Goal: Information Seeking & Learning: Learn about a topic

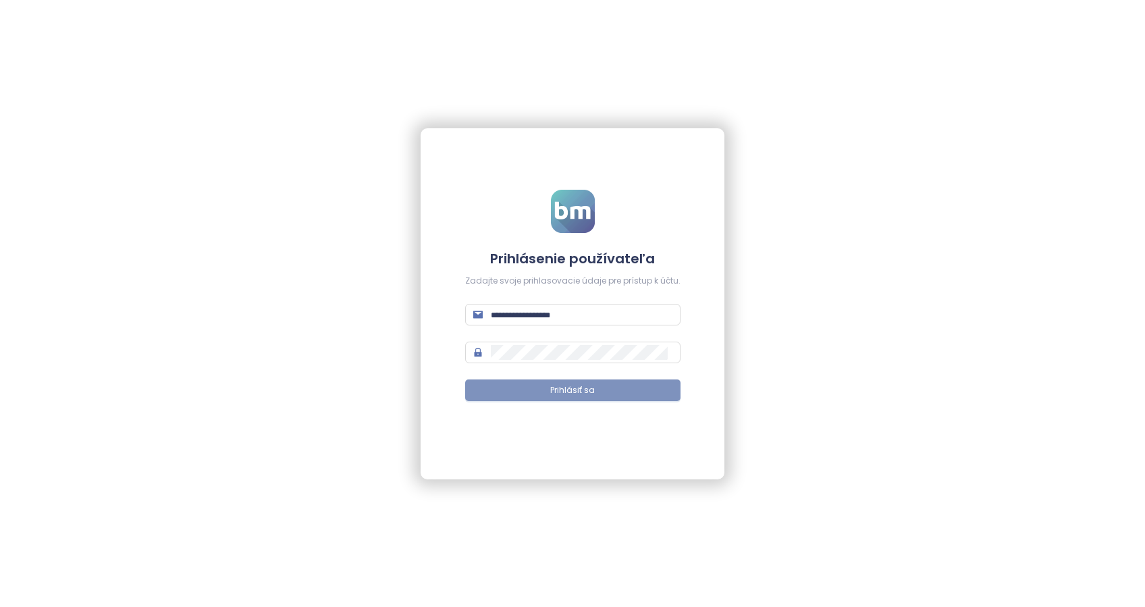
type input "**********"
click at [577, 389] on span "Prihlásiť sa" at bounding box center [572, 390] width 45 height 13
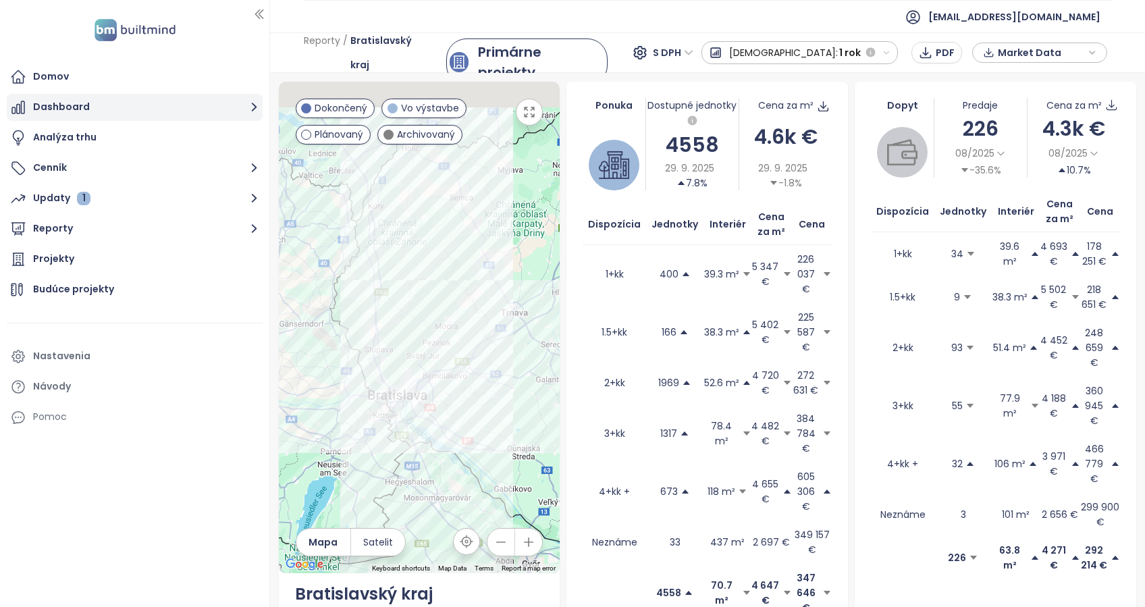
click at [65, 109] on button "Dashboard" at bounding box center [135, 107] width 256 height 27
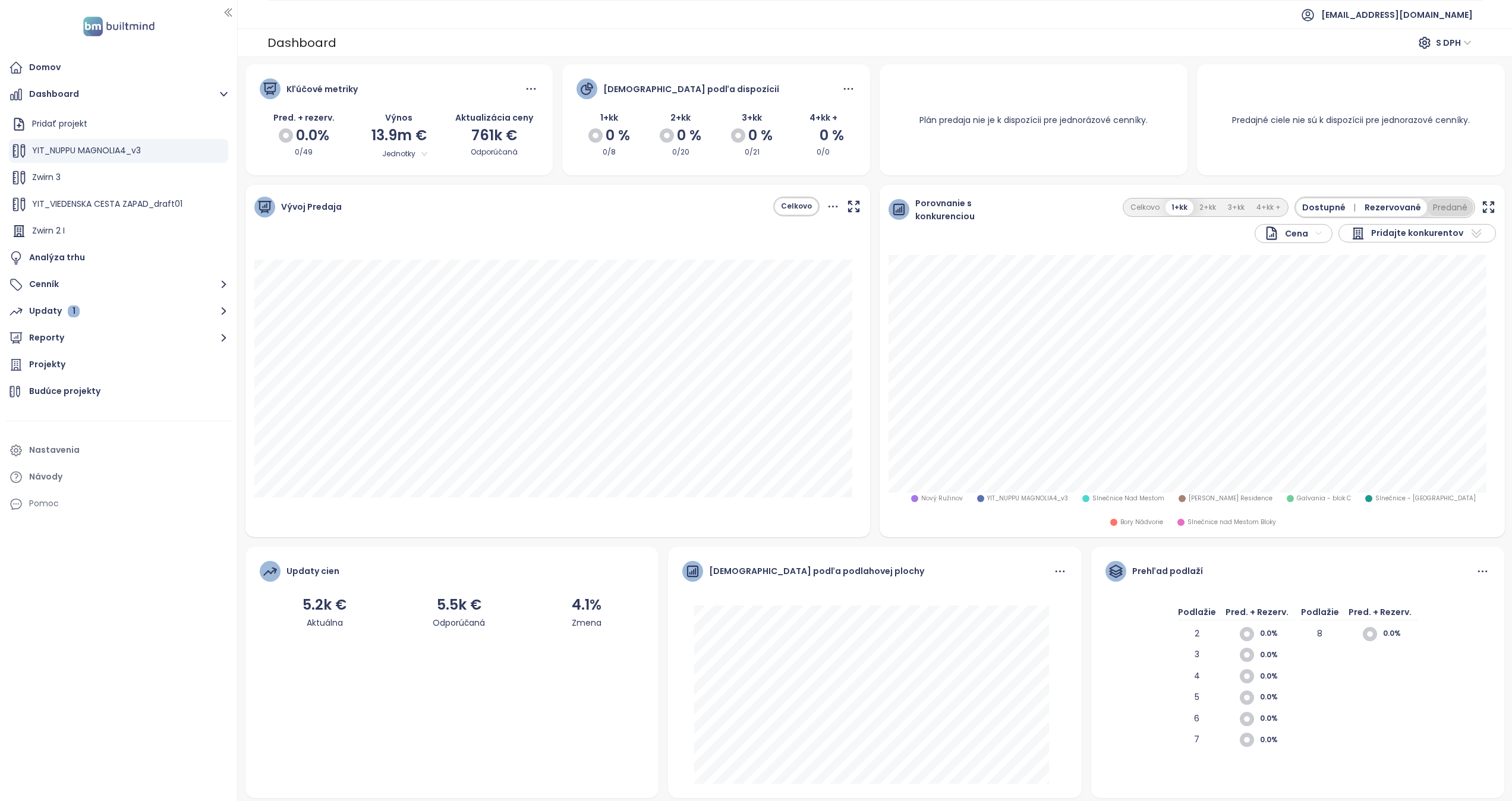
click at [1007, 207] on button "Predané" at bounding box center [1450, 207] width 47 height 18
click at [1007, 201] on icon "button" at bounding box center [1488, 207] width 15 height 15
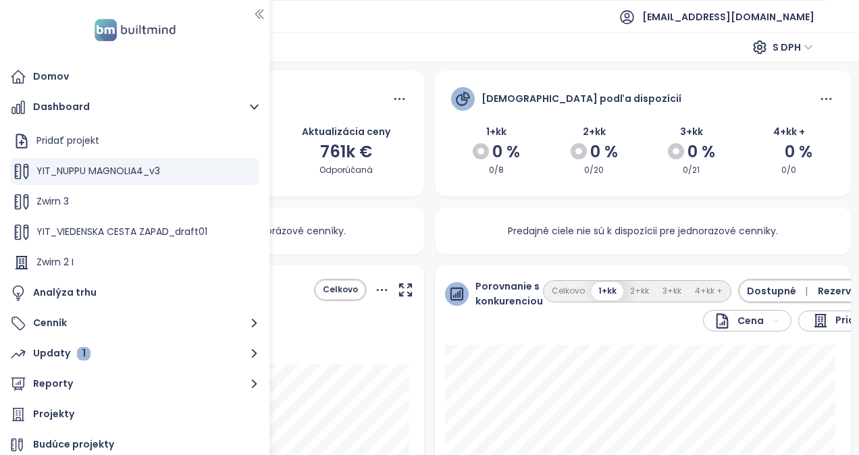
click at [259, 20] on icon "button" at bounding box center [259, 14] width 14 height 14
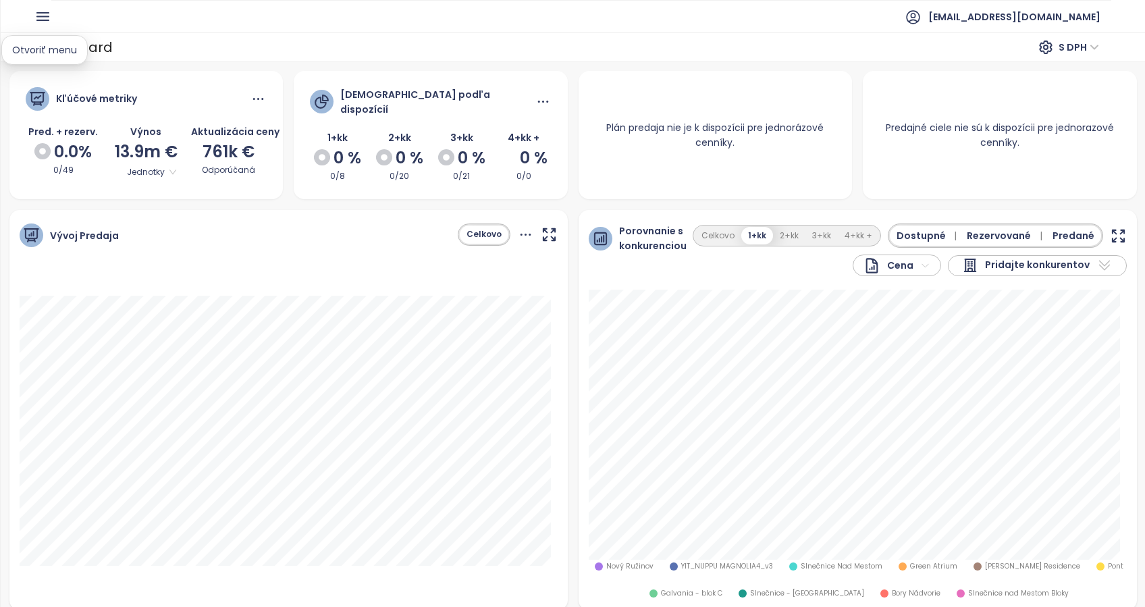
click at [45, 14] on icon "button" at bounding box center [42, 16] width 17 height 17
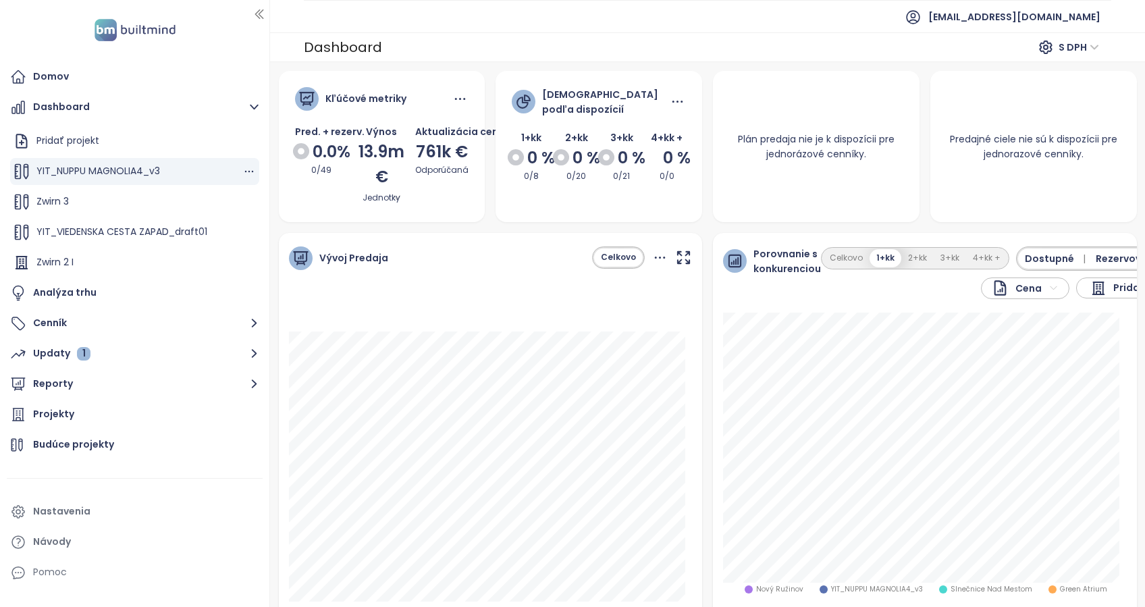
click at [97, 171] on span "YIT_NUPPU MAGNOLIA4_v3" at bounding box center [98, 171] width 124 height 14
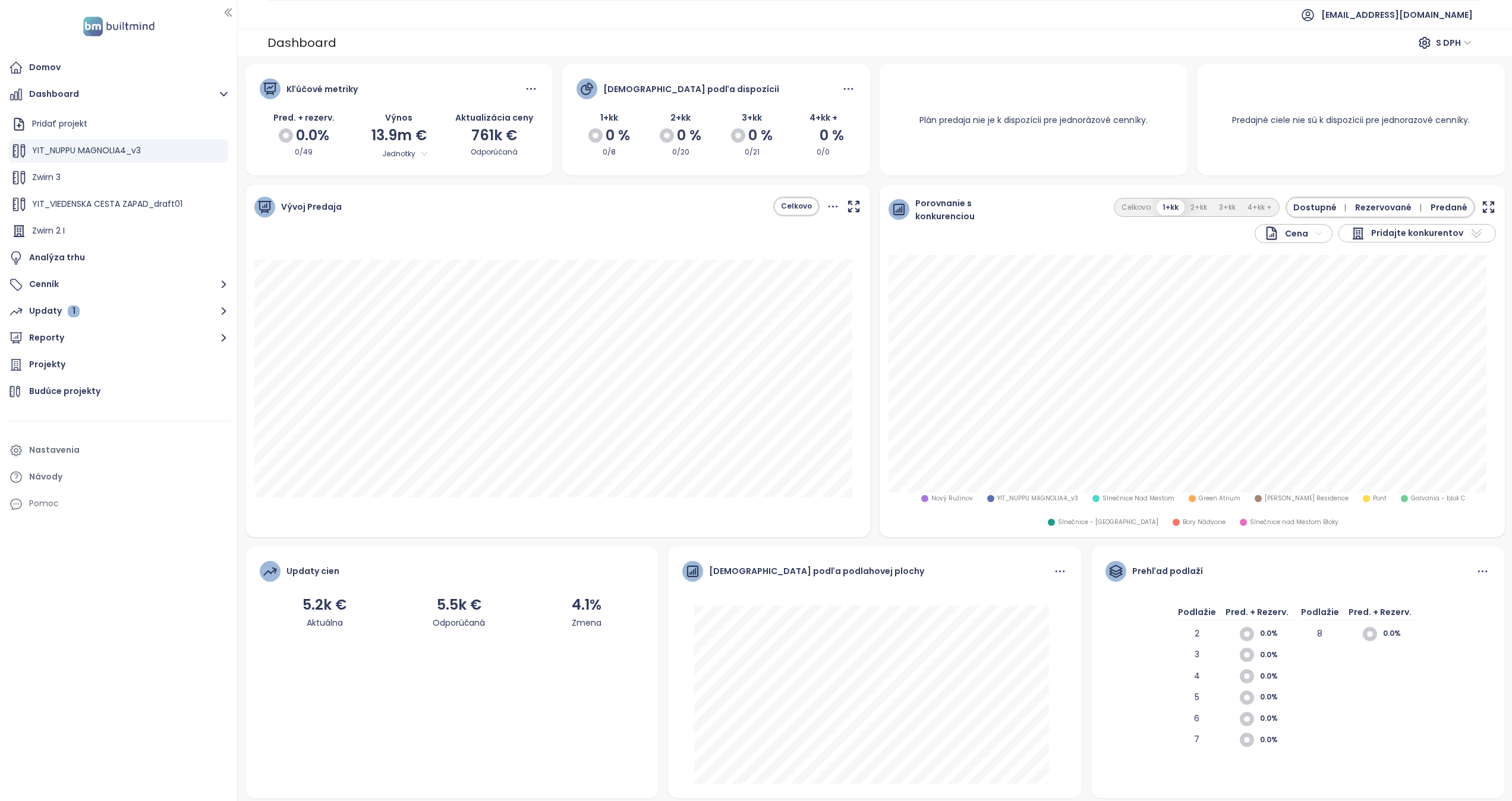
click at [1007, 209] on icon "button" at bounding box center [1488, 207] width 15 height 15
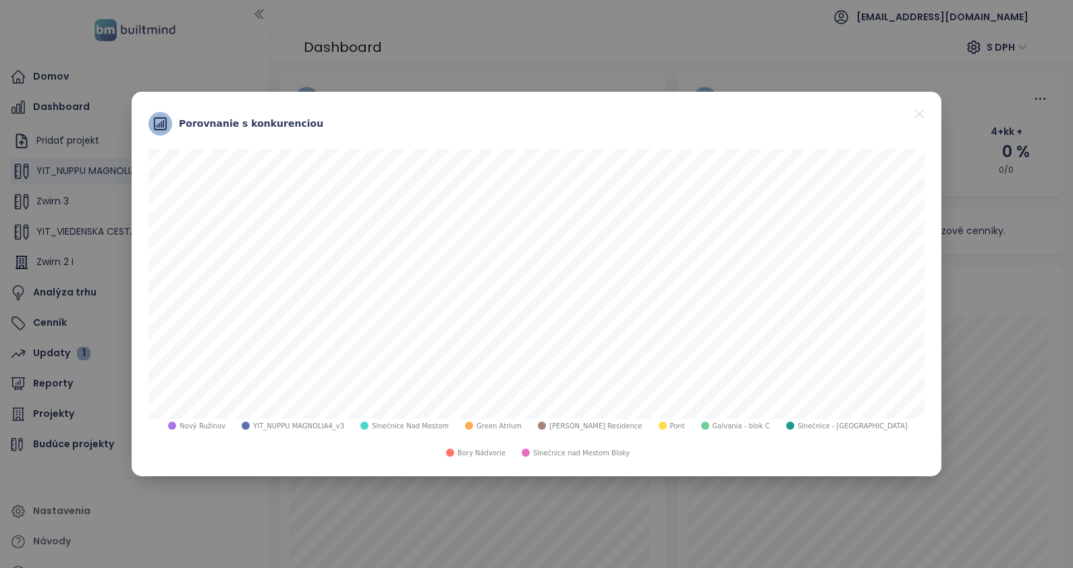
click at [919, 114] on icon "close" at bounding box center [919, 113] width 9 height 9
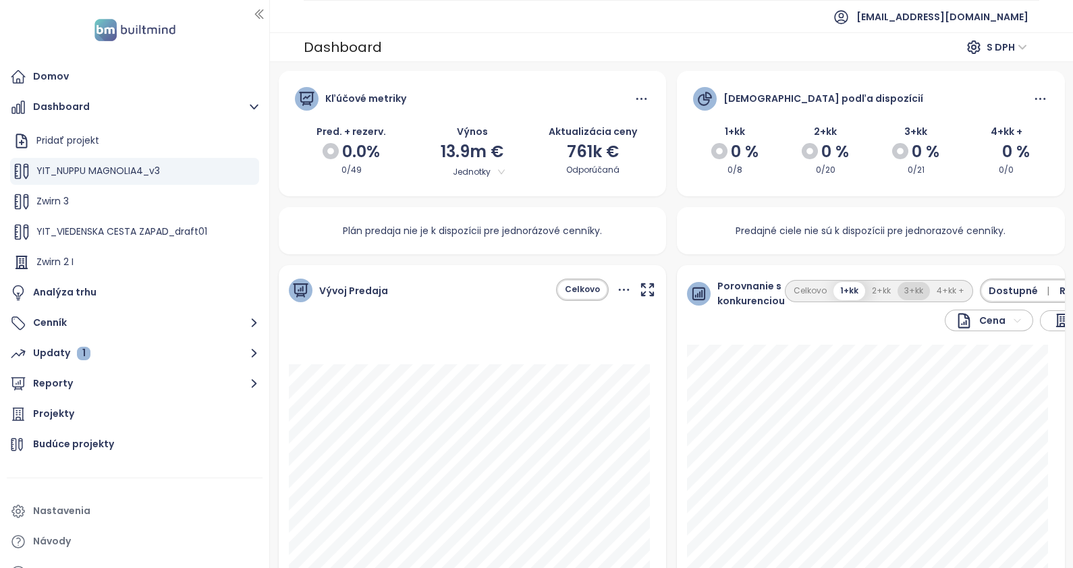
click at [901, 292] on button "3+kk" at bounding box center [914, 291] width 32 height 18
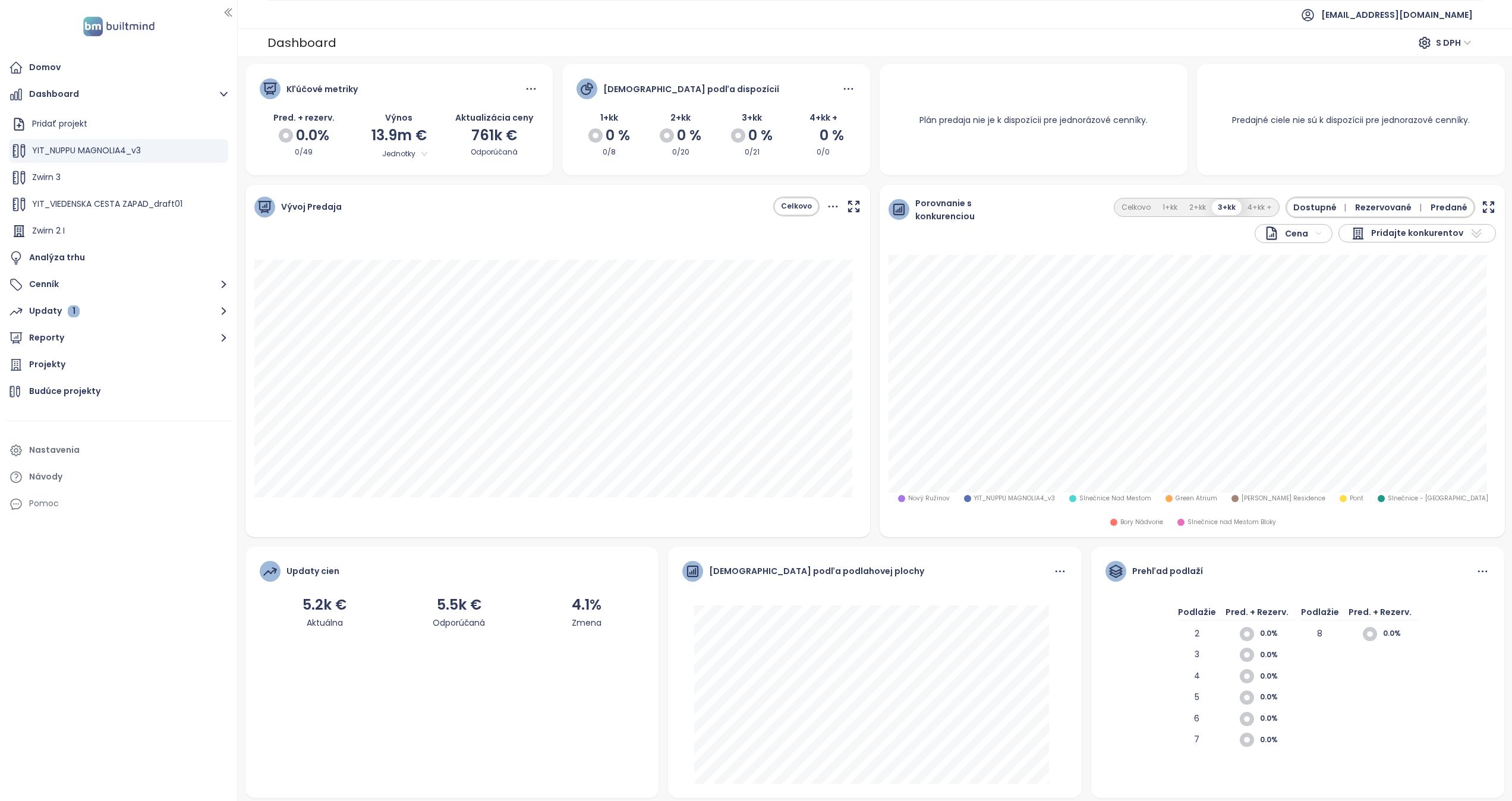
click at [1007, 203] on icon "button" at bounding box center [1488, 207] width 15 height 15
click at [1007, 203] on icon "button" at bounding box center [1487, 207] width 10 height 10
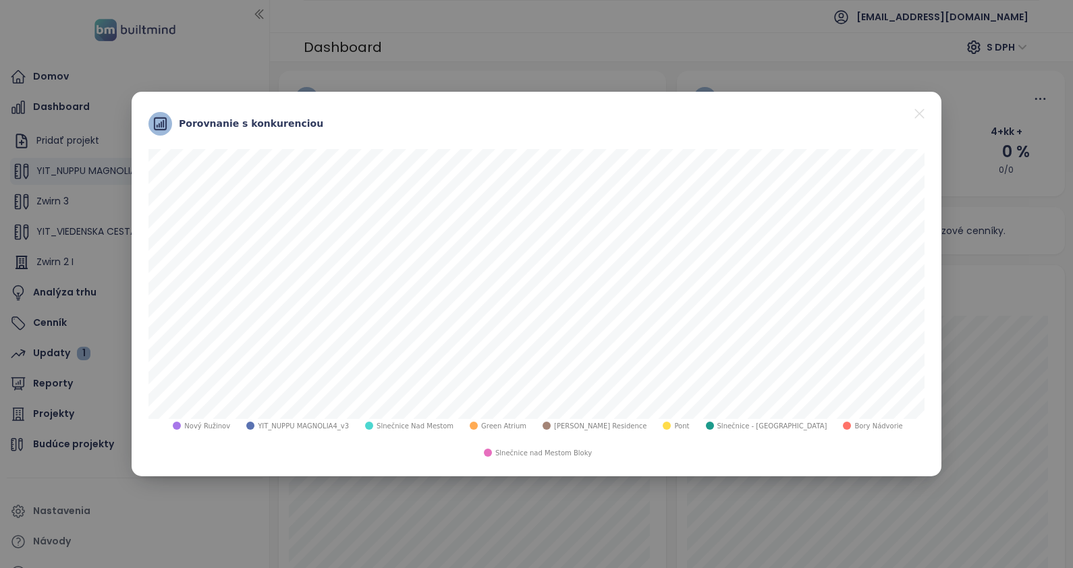
click at [919, 122] on icon "close" at bounding box center [919, 113] width 17 height 17
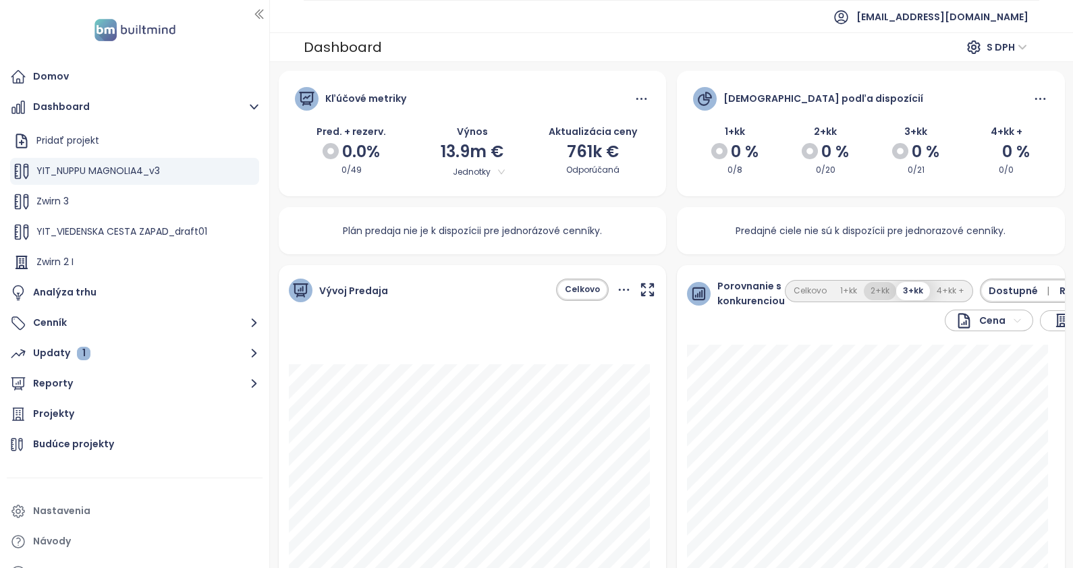
click at [877, 289] on button "2+kk" at bounding box center [880, 291] width 32 height 18
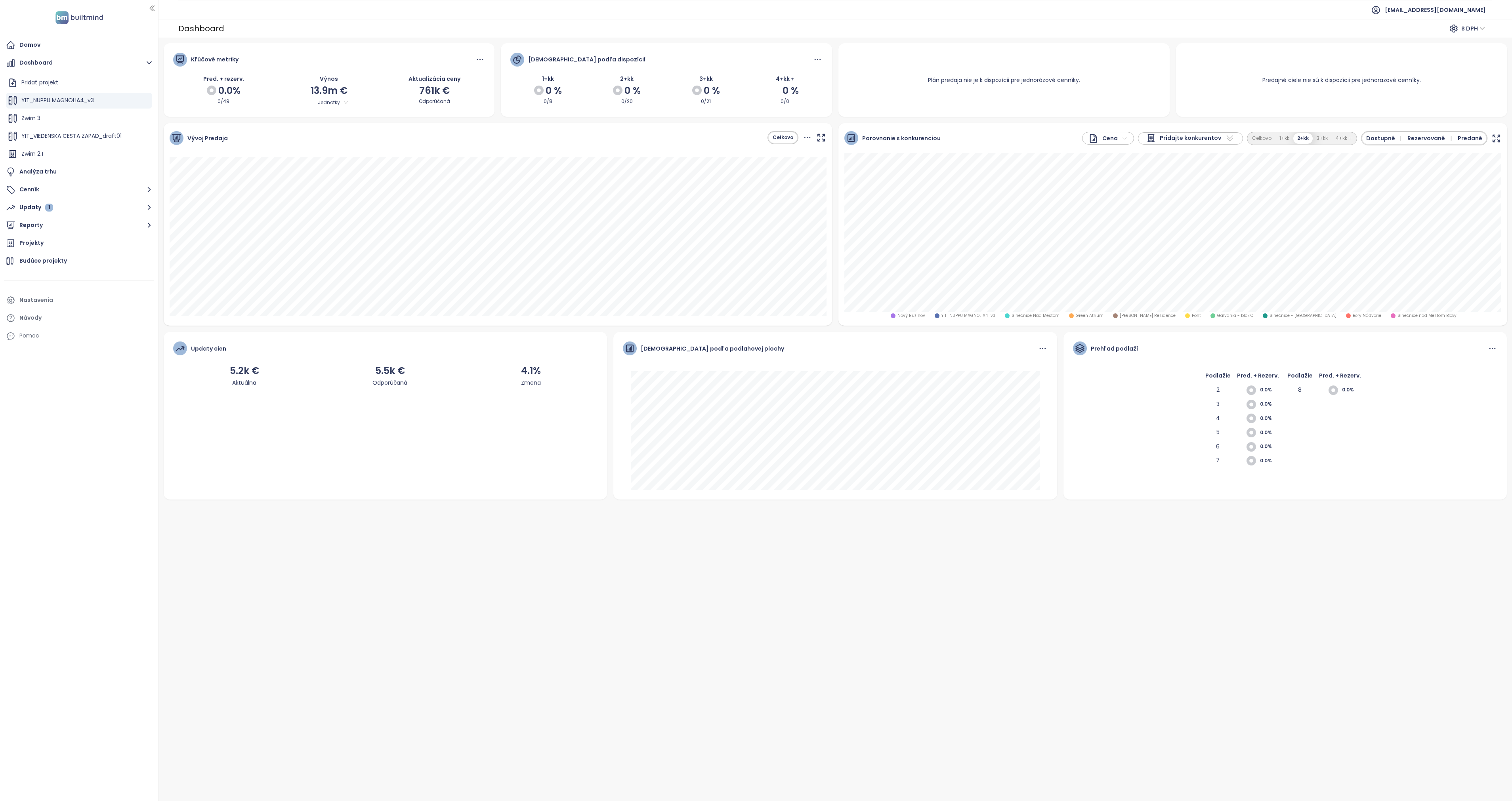
click at [671, 136] on icon "button" at bounding box center [1496, 138] width 6 height 6
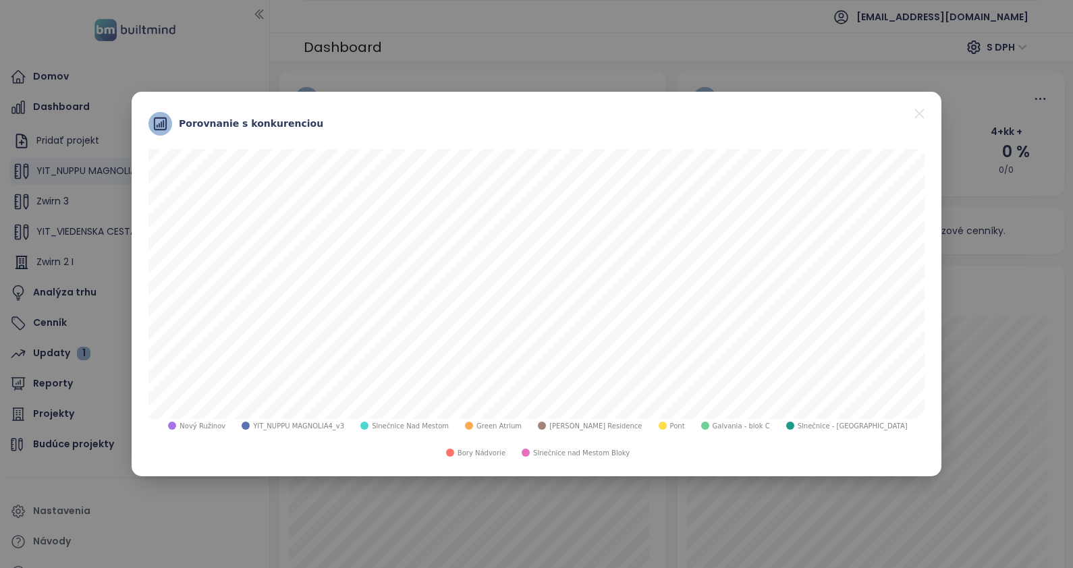
click at [921, 116] on icon "close" at bounding box center [919, 113] width 17 height 17
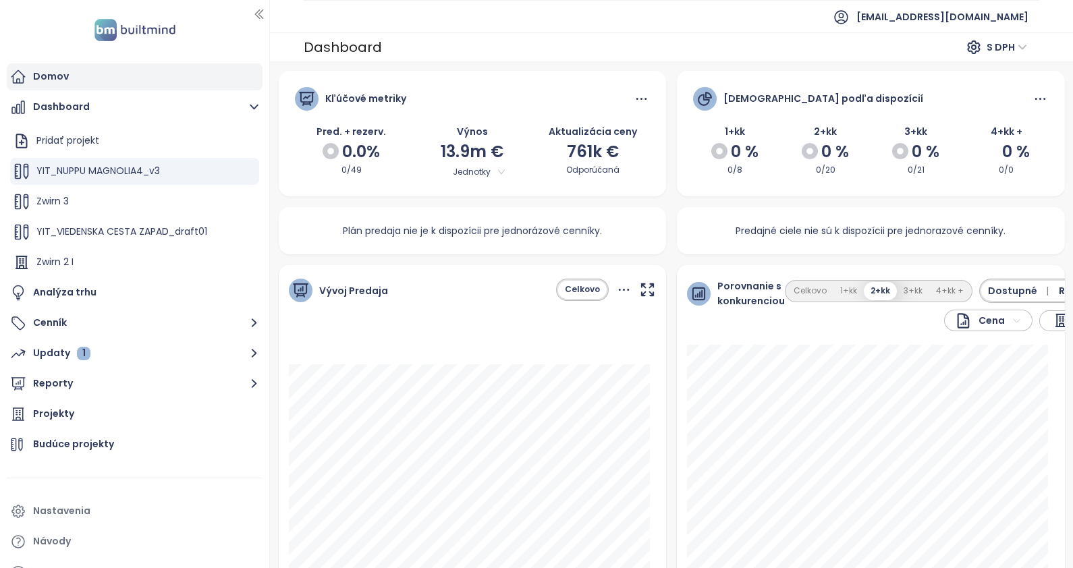
click at [51, 78] on div "Domov" at bounding box center [51, 76] width 36 height 17
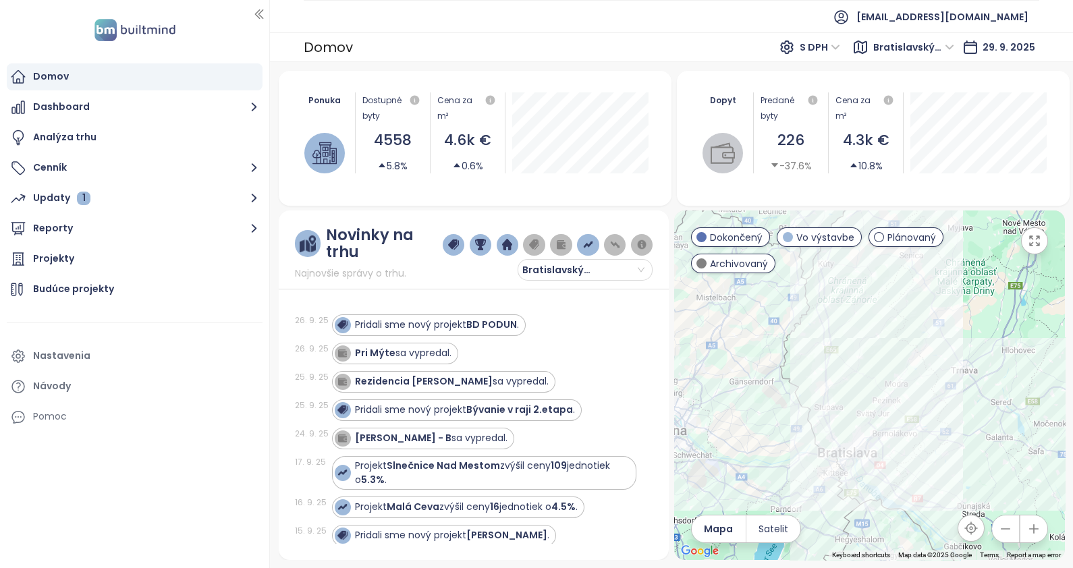
click at [953, 43] on span "Bratislavský kraj" at bounding box center [914, 47] width 81 height 20
click at [924, 121] on div "Bratislava I-V" at bounding box center [932, 116] width 99 height 15
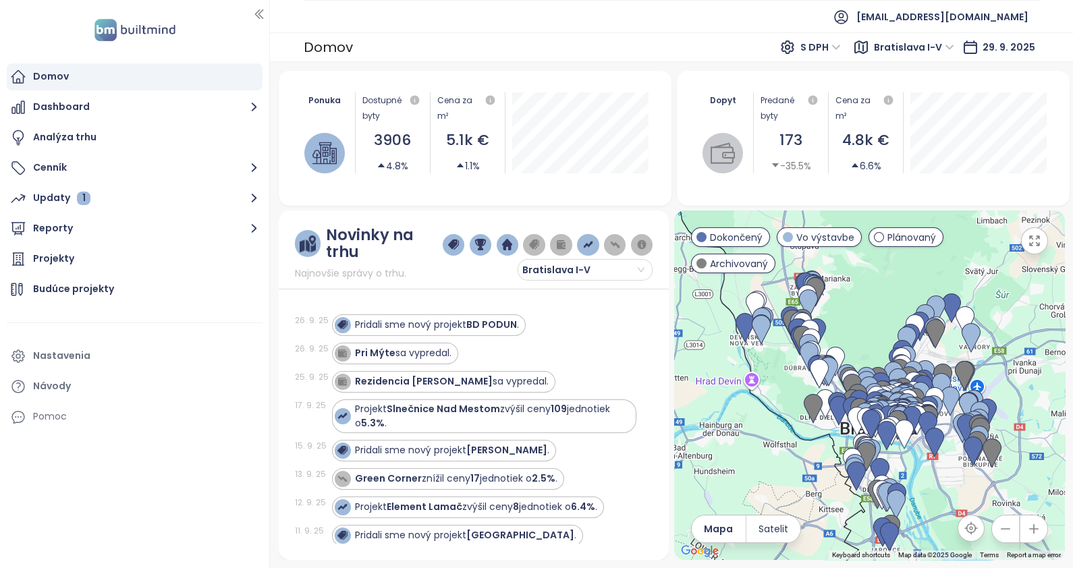
drag, startPoint x: 729, startPoint y: 366, endPoint x: 729, endPoint y: 437, distance: 70.9
click at [729, 437] on div at bounding box center [869, 386] width 391 height 350
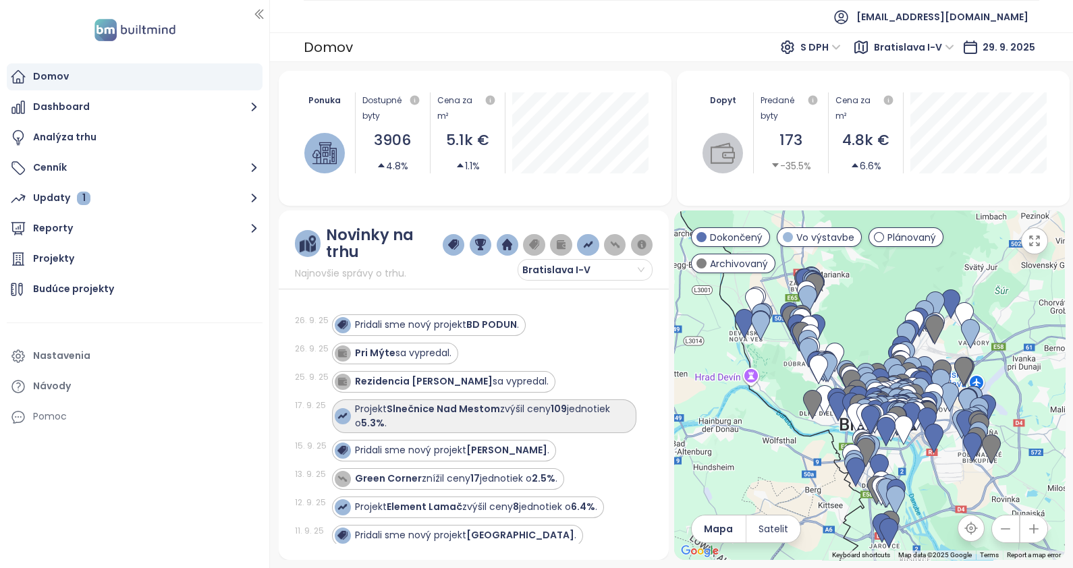
click at [489, 409] on strong "Slnečnice Nad Mestom" at bounding box center [443, 409] width 113 height 14
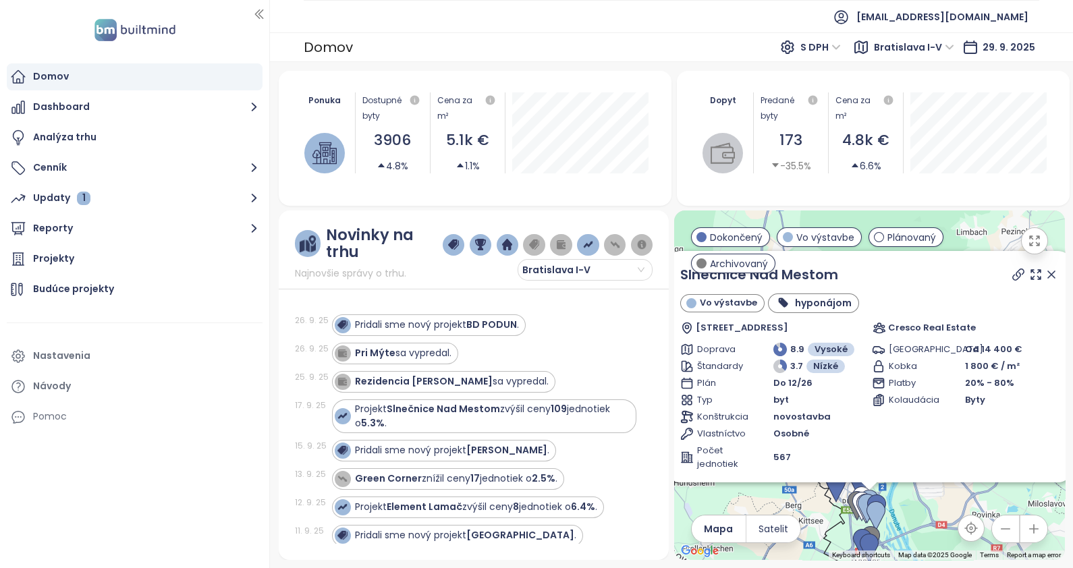
click at [945, 263] on div "Slnečnice Nad Mestom Vo výstavbe hyponájom Jasovská, 851 07 [GEOGRAPHIC_DATA]-[…" at bounding box center [869, 367] width 405 height 232
click at [965, 343] on div "[GEOGRAPHIC_DATA]" at bounding box center [918, 350] width 93 height 14
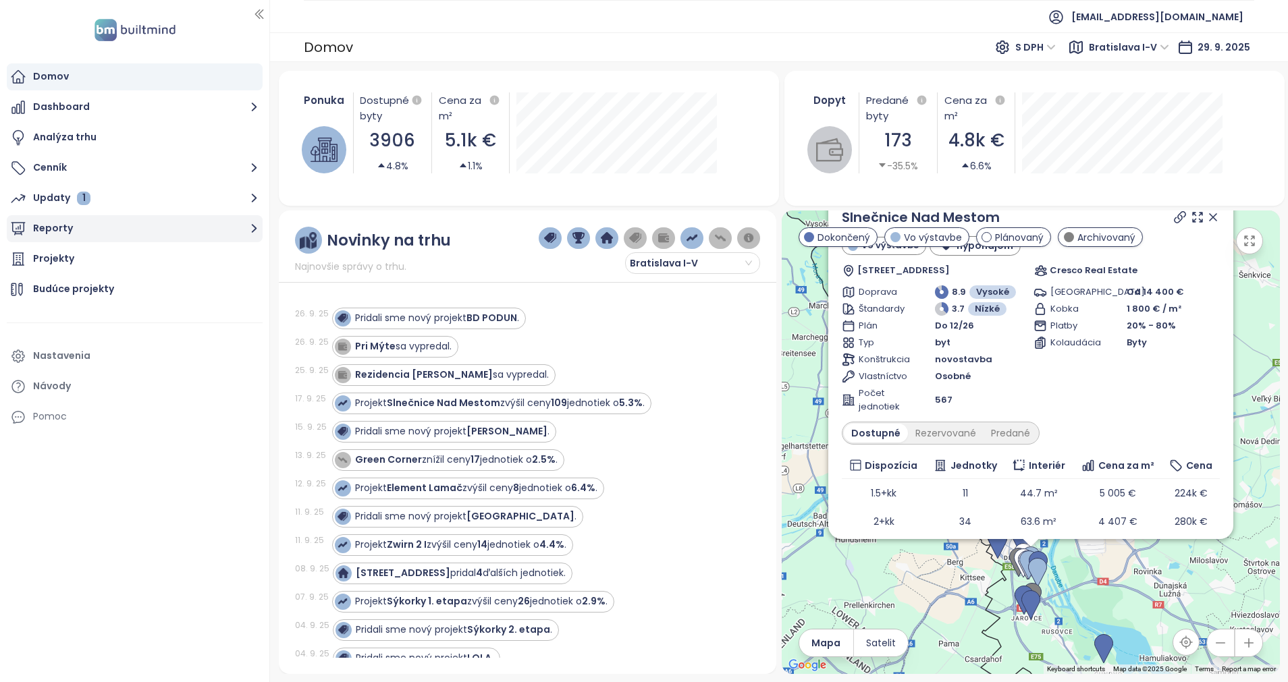
click at [63, 226] on button "Reporty" at bounding box center [135, 228] width 256 height 27
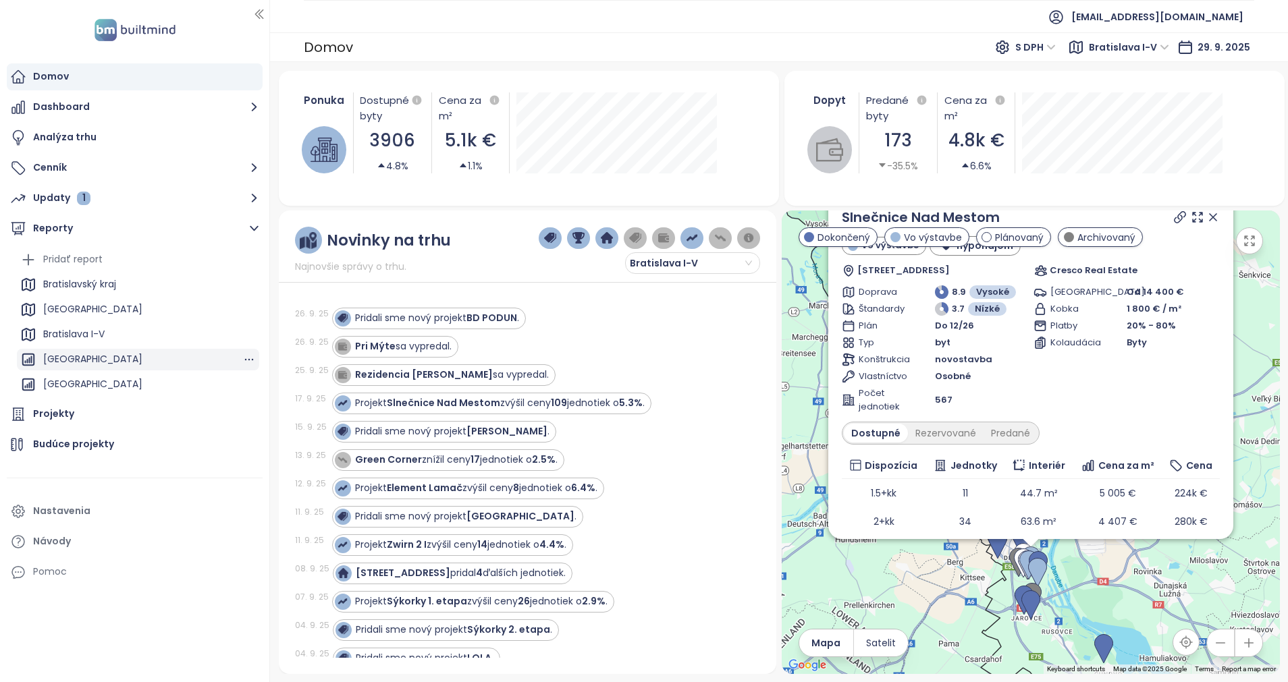
click at [97, 354] on div "[GEOGRAPHIC_DATA]" at bounding box center [92, 359] width 99 height 17
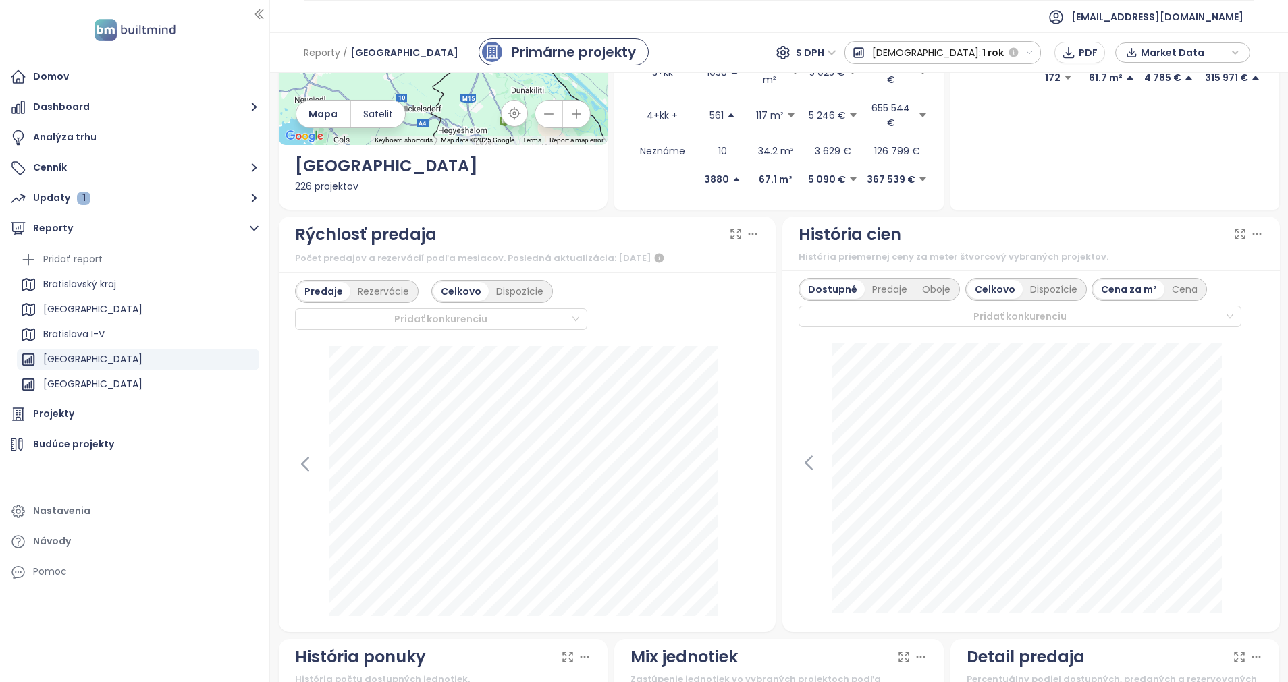
scroll to position [101, 0]
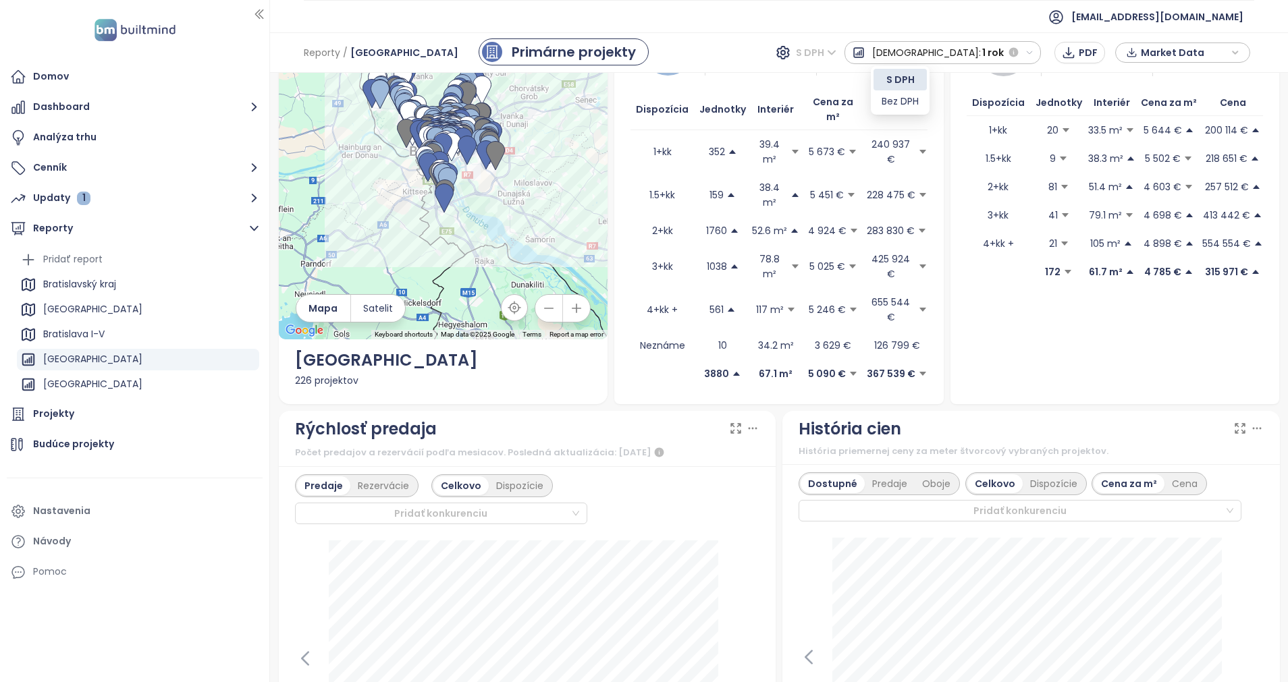
click at [836, 56] on span "S DPH" at bounding box center [816, 53] width 41 height 20
click at [896, 105] on div "Bez DPH" at bounding box center [900, 101] width 37 height 15
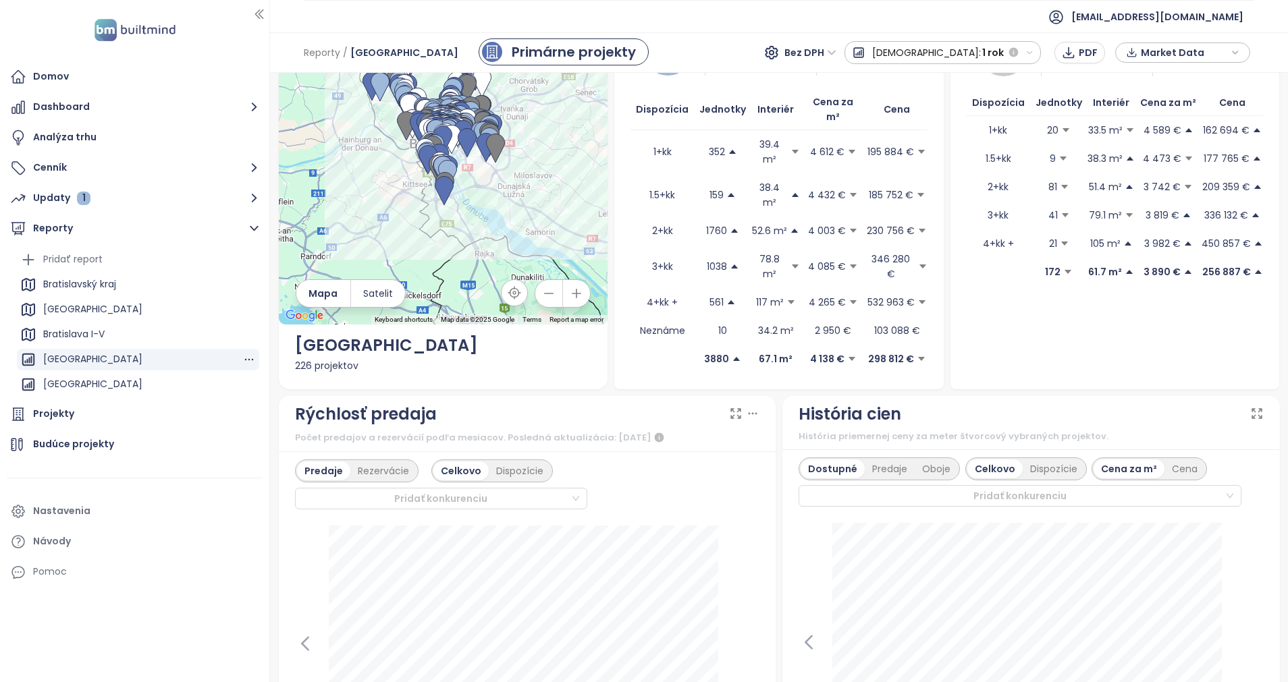
click at [109, 358] on div "[GEOGRAPHIC_DATA]" at bounding box center [92, 359] width 99 height 17
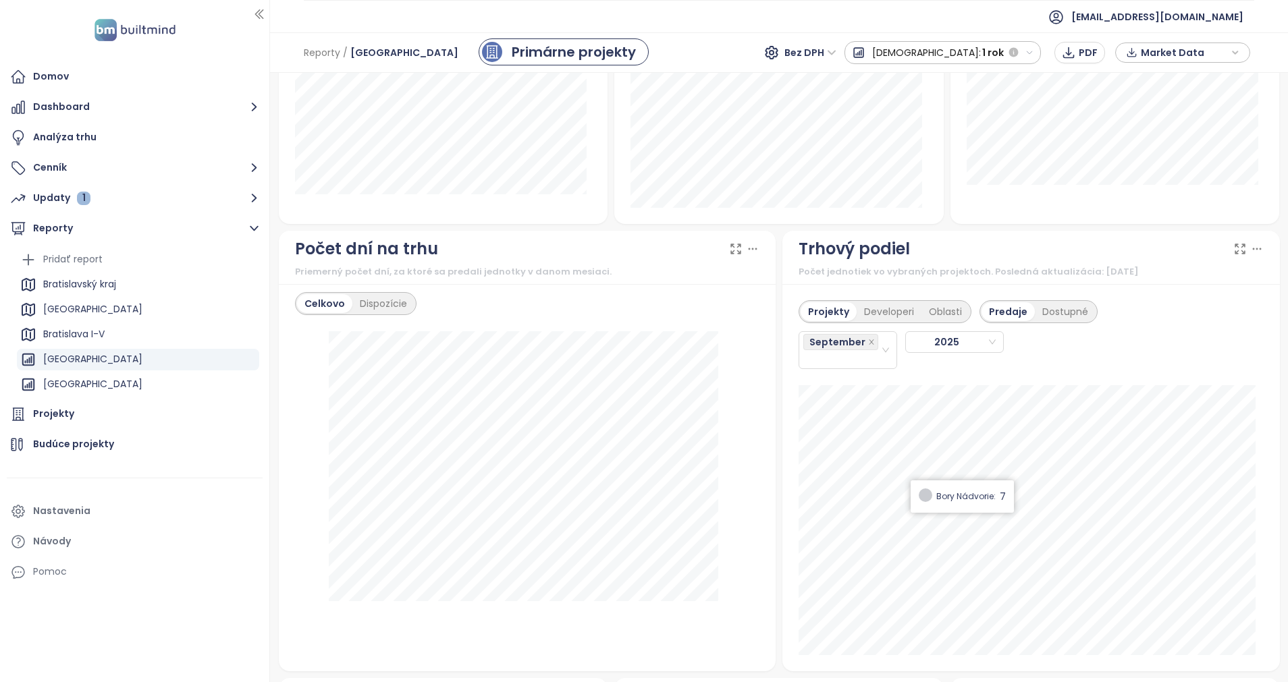
scroll to position [1148, 0]
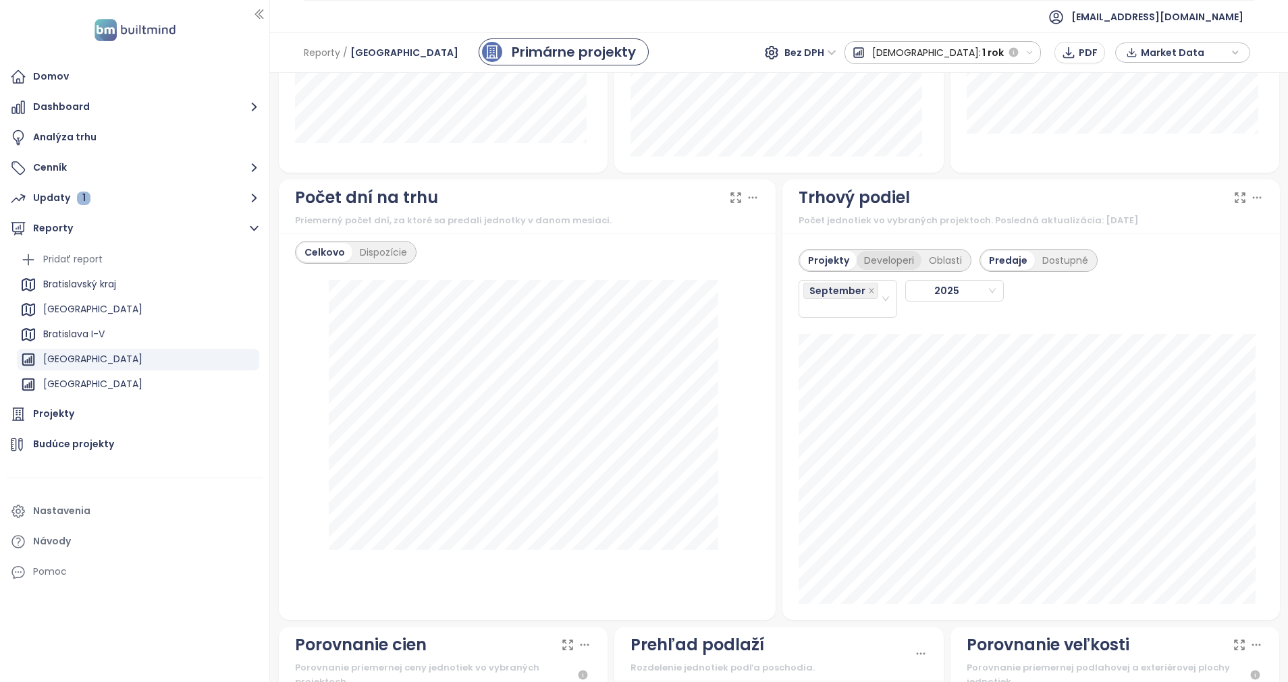
click at [877, 251] on div "Developeri" at bounding box center [889, 260] width 65 height 19
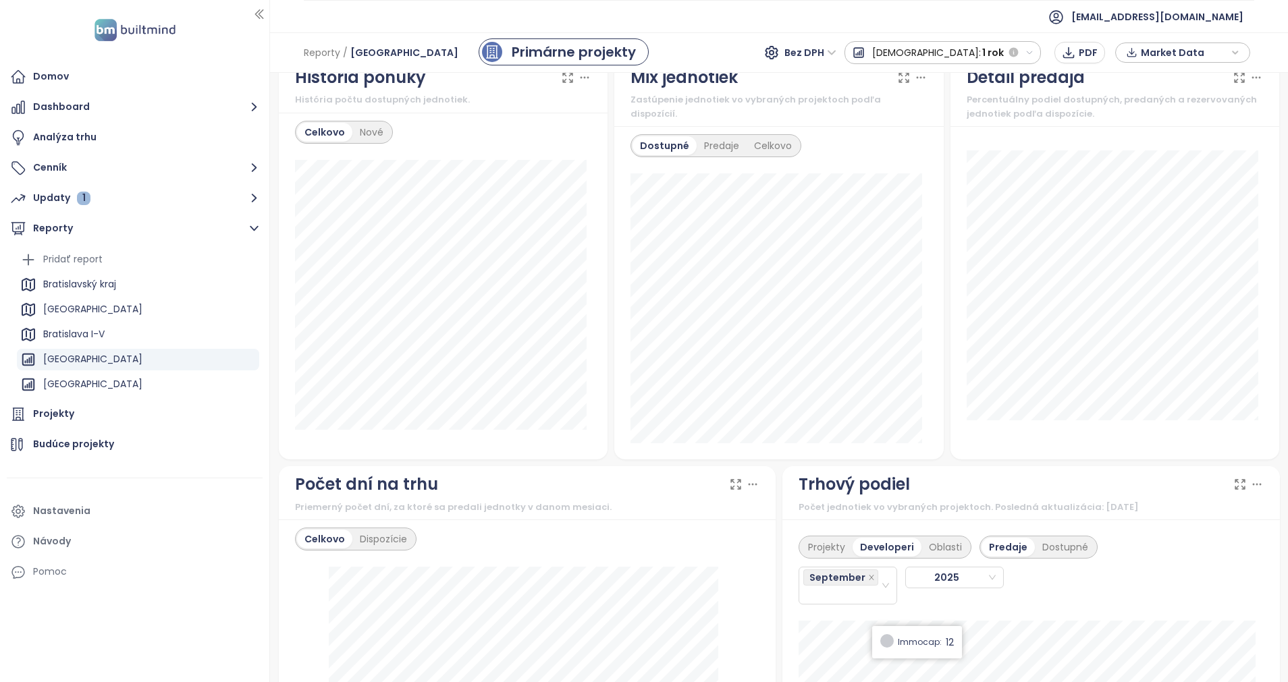
scroll to position [844, 0]
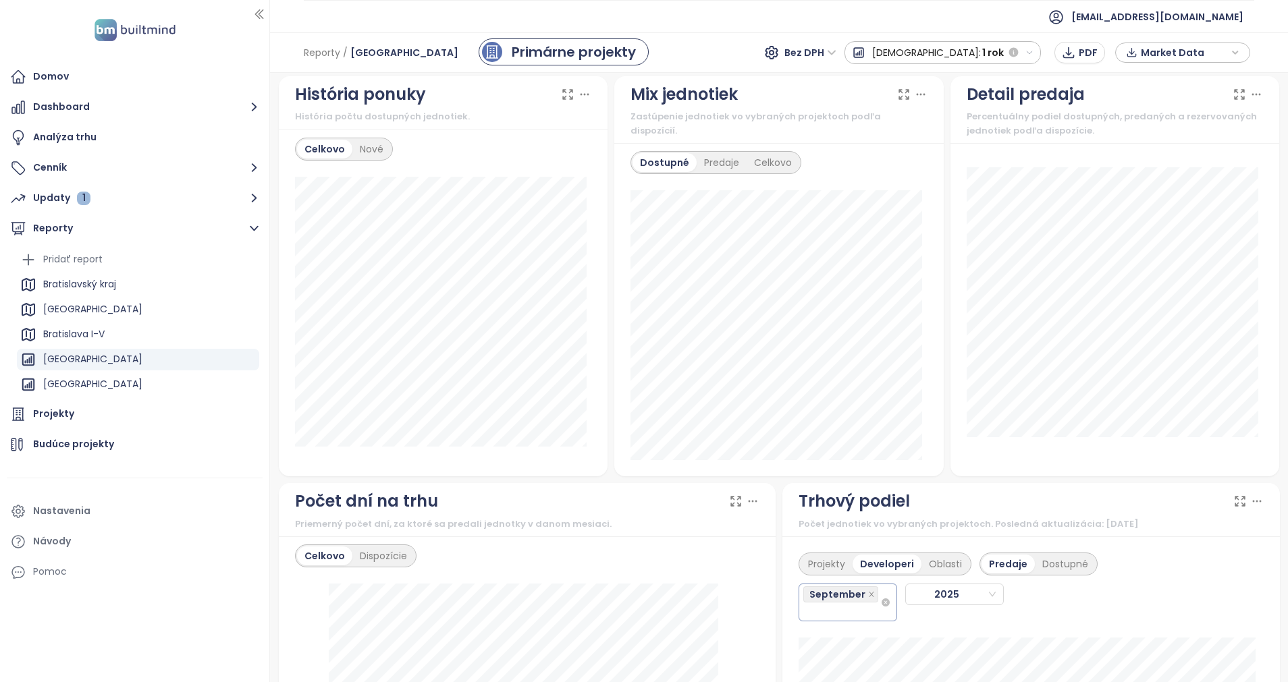
click at [853, 585] on div "September" at bounding box center [841, 602] width 77 height 35
click at [833, 481] on div "August" at bounding box center [840, 473] width 92 height 22
click at [815, 450] on div "July" at bounding box center [840, 451] width 76 height 15
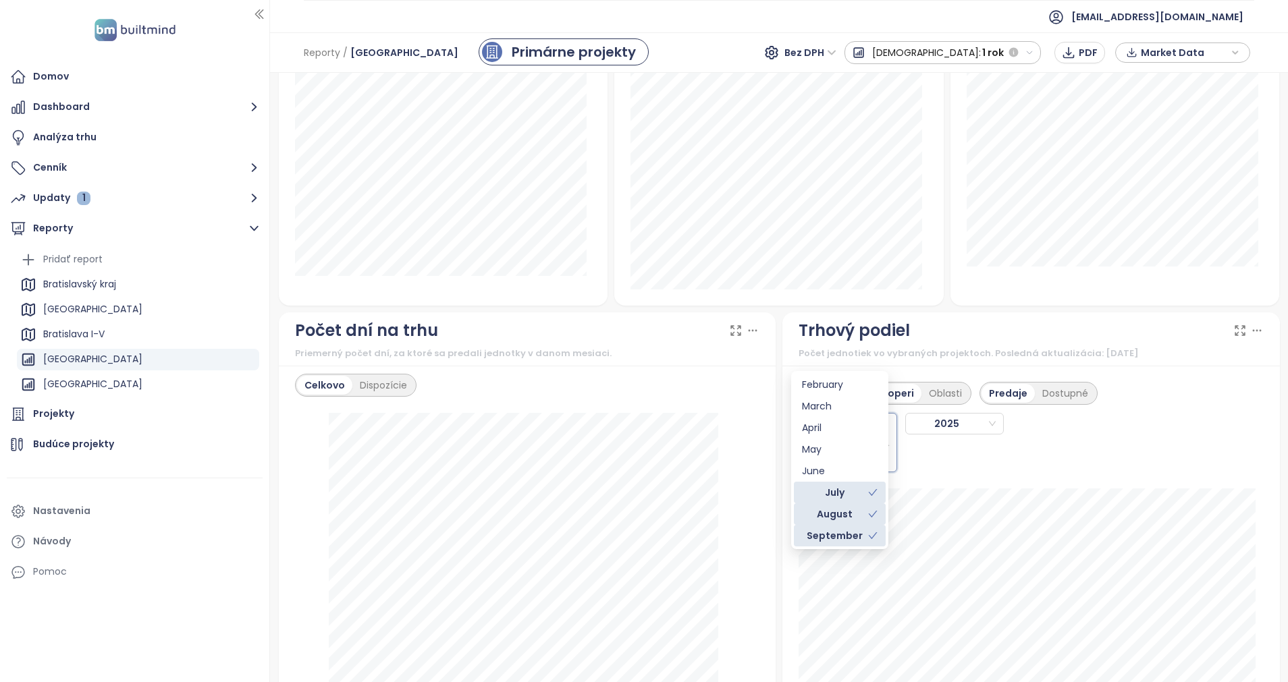
scroll to position [1046, 0]
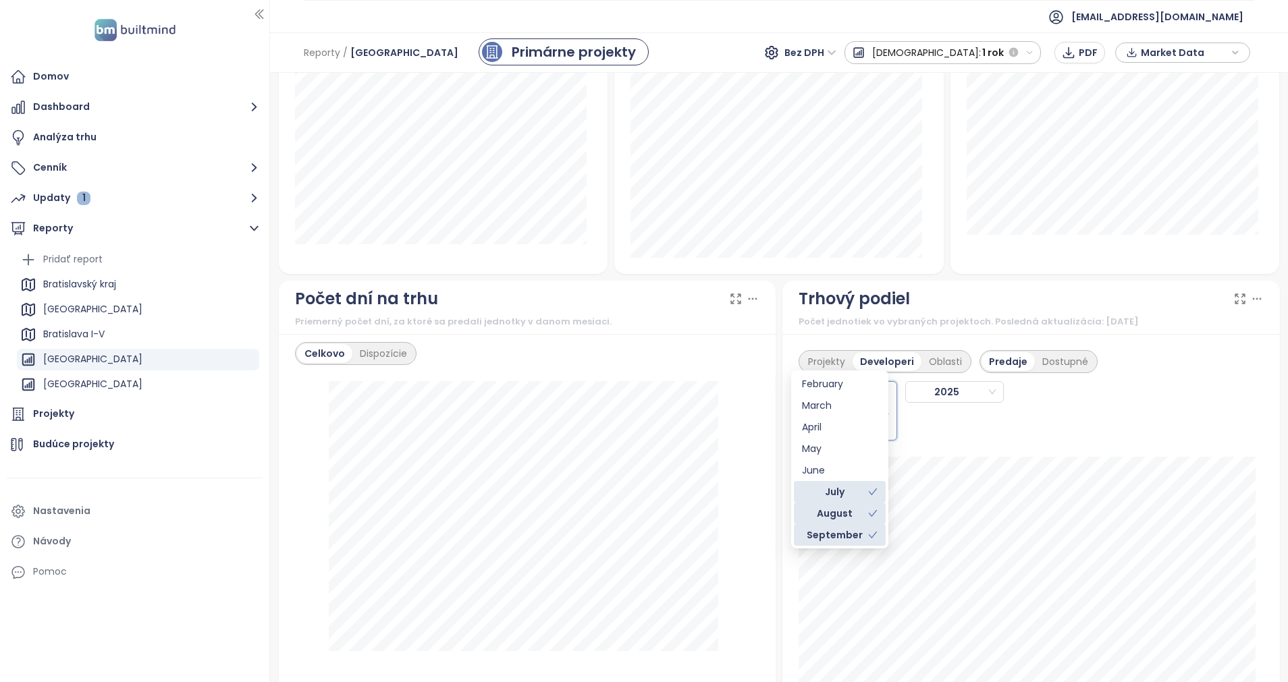
click at [1144, 362] on div "Projekty Developeri Oblasti Predaje Dostupné September August [DATE]" at bounding box center [1031, 391] width 465 height 99
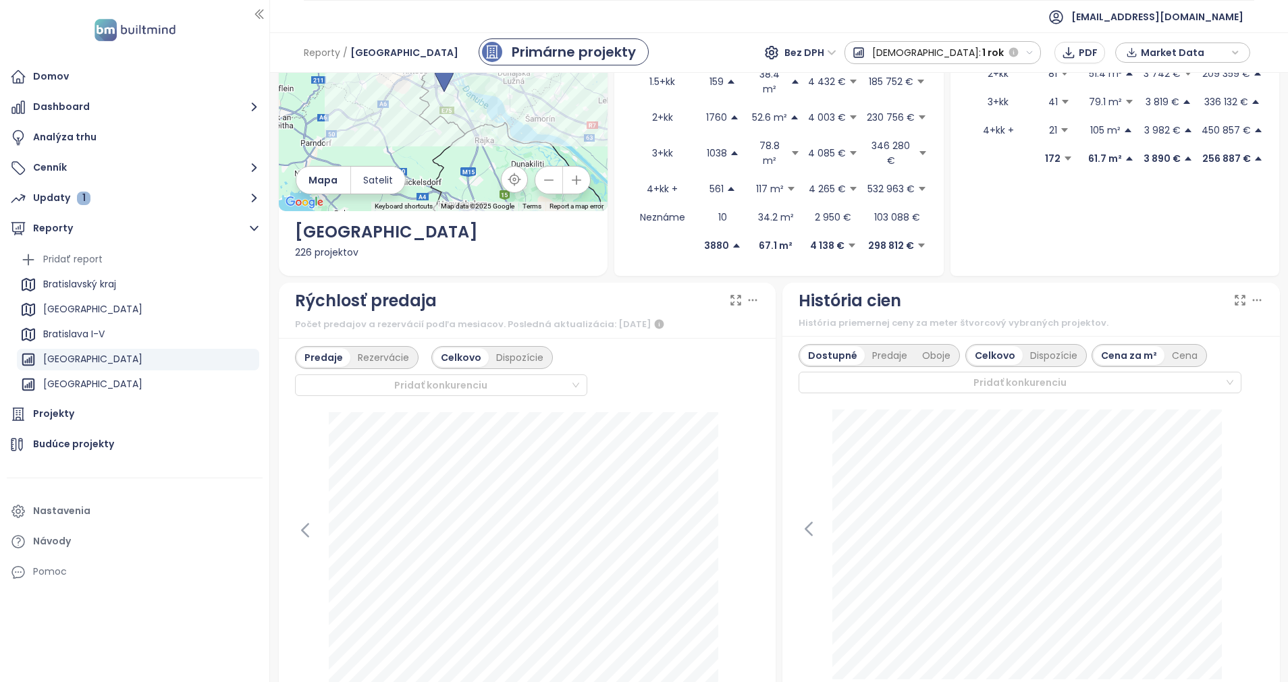
scroll to position [135, 0]
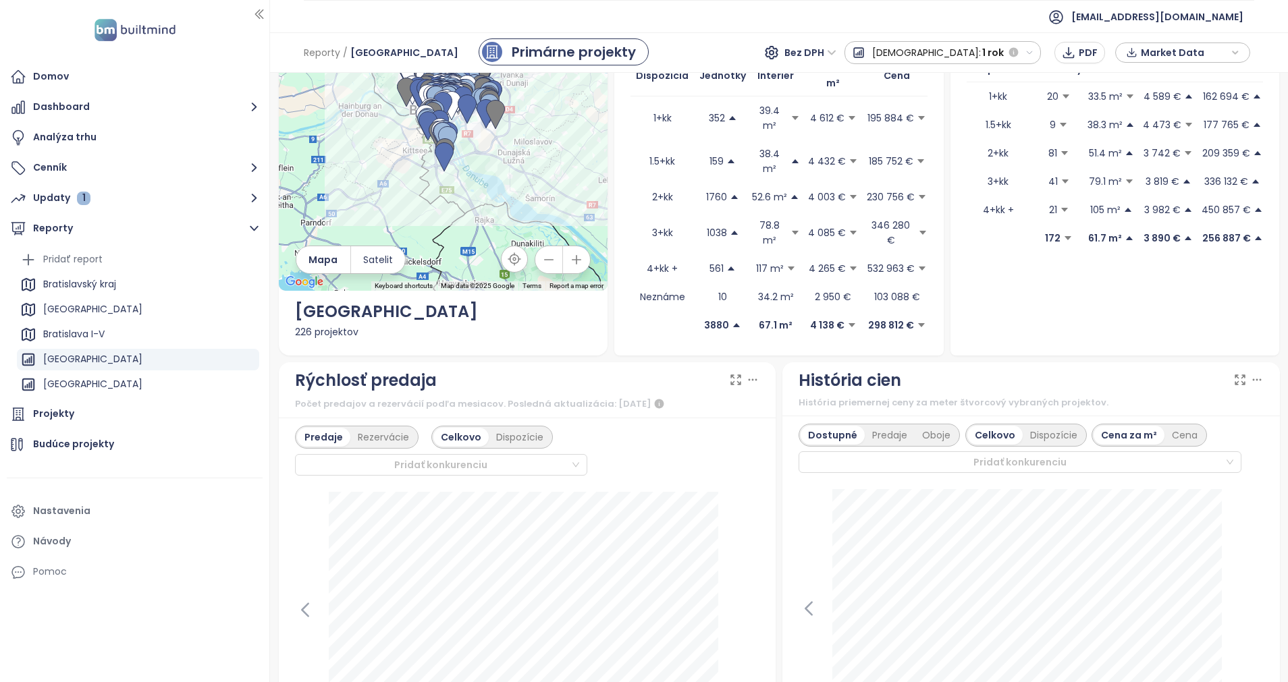
click at [746, 373] on icon at bounding box center [753, 380] width 14 height 14
click at [747, 373] on icon at bounding box center [753, 380] width 14 height 14
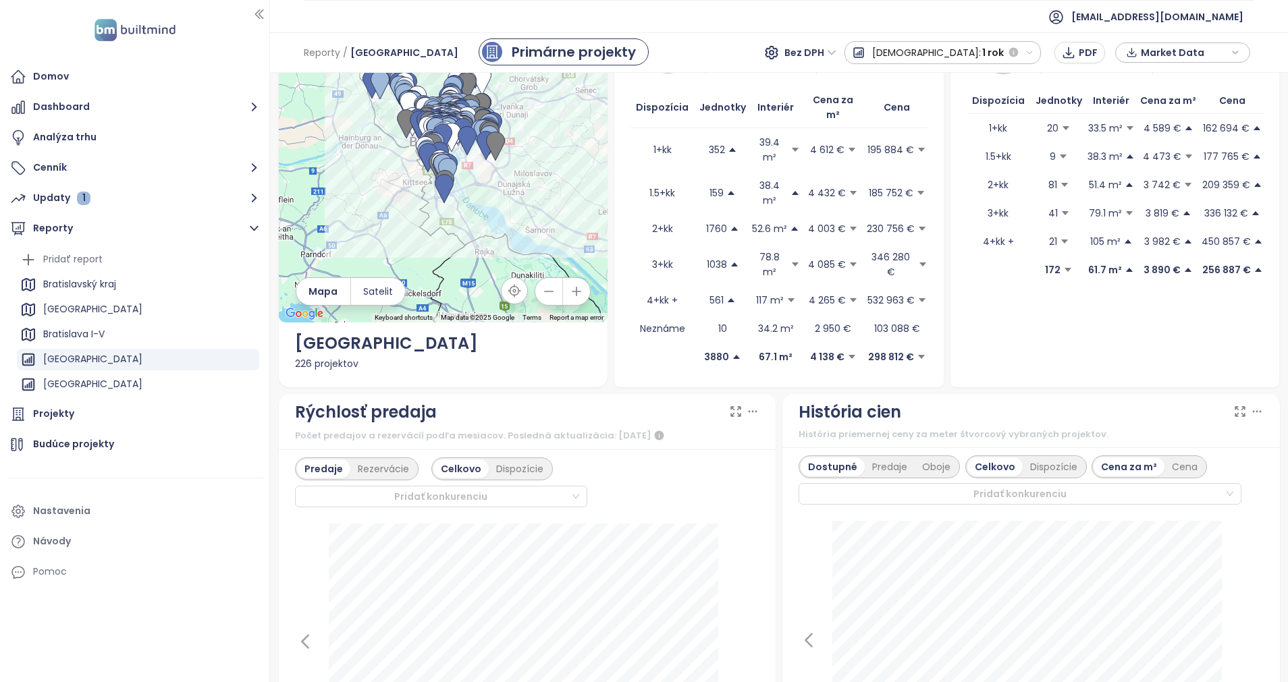
scroll to position [203, 0]
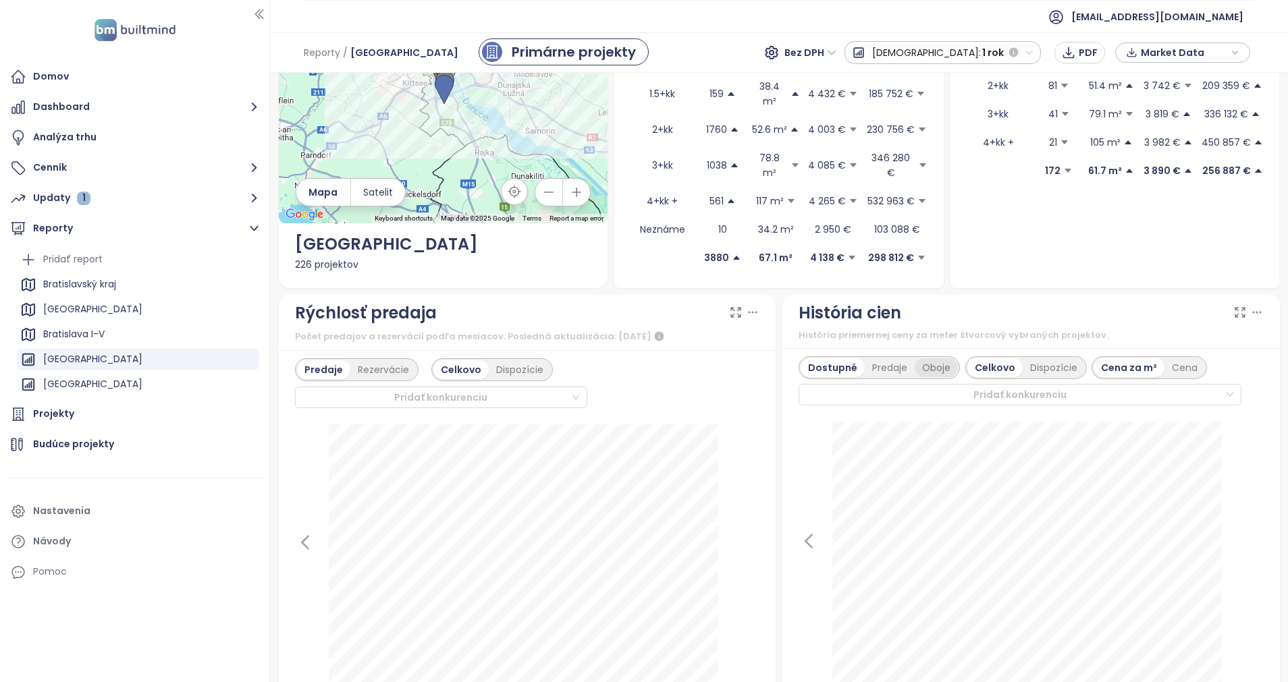
click at [936, 358] on div "Oboje" at bounding box center [936, 367] width 43 height 19
